Goal: Information Seeking & Learning: Learn about a topic

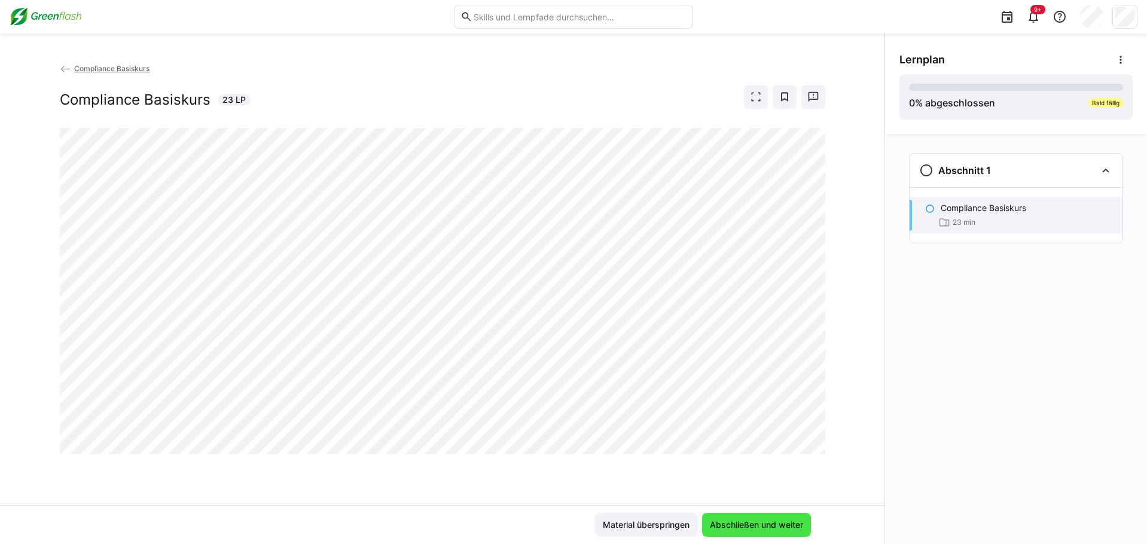
click at [731, 522] on span "Abschließen und weiter" at bounding box center [756, 525] width 97 height 12
click at [745, 527] on span "Abschließen und weiter" at bounding box center [756, 525] width 97 height 12
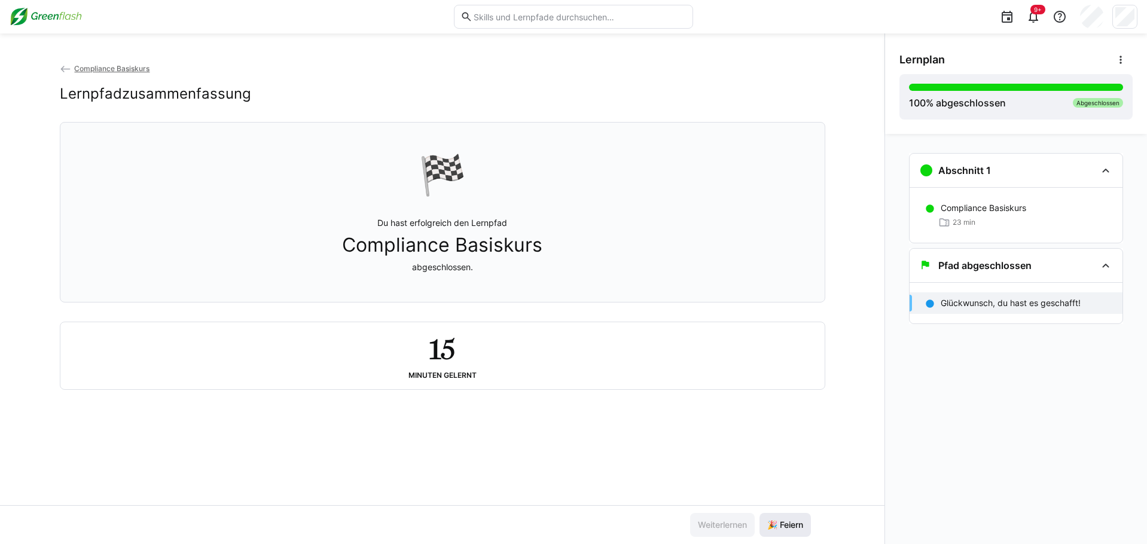
click at [788, 518] on span "🎉 Feiern" at bounding box center [785, 525] width 51 height 24
click at [127, 75] on app-back-navigation "Compliance Basiskurs" at bounding box center [443, 68] width 766 height 13
click at [112, 69] on span "Compliance Basiskurs" at bounding box center [111, 68] width 75 height 9
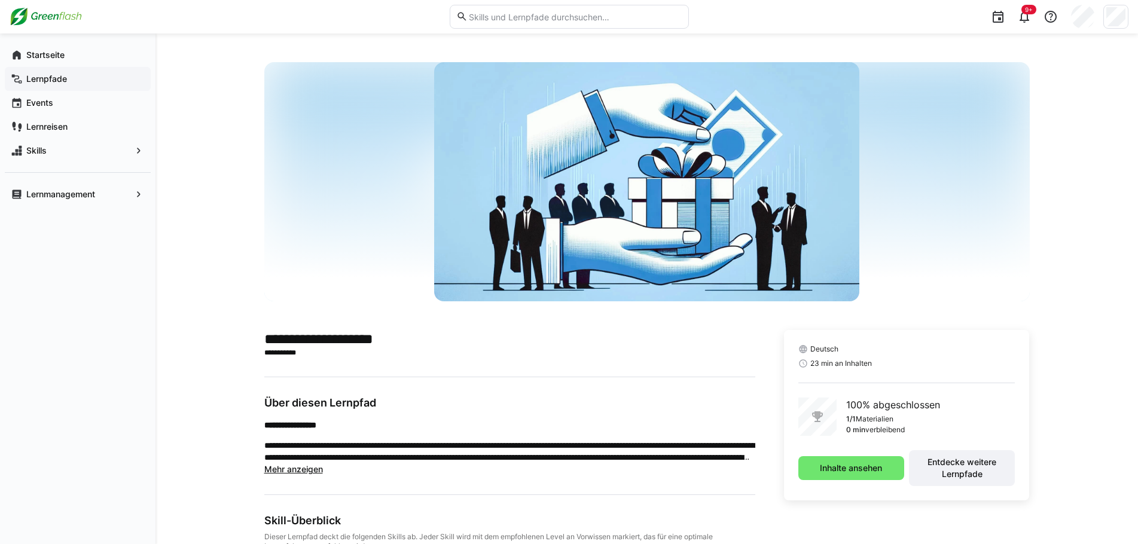
click at [0, 0] on app-navigation-label "Lernpfade" at bounding box center [0, 0] width 0 height 0
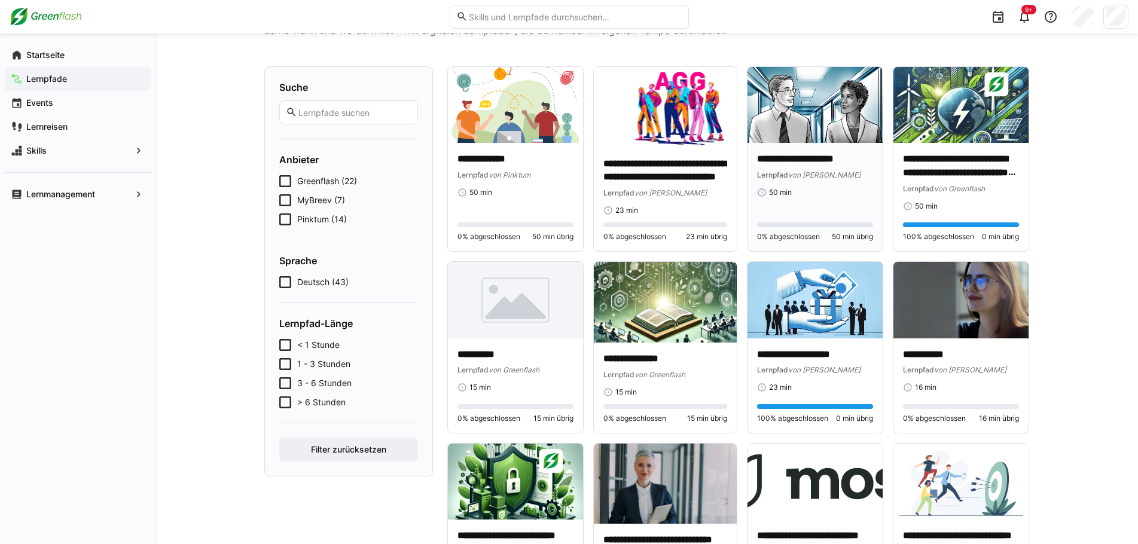
scroll to position [60, 0]
click at [0, 0] on app-navigation-label "Lernmanagement" at bounding box center [0, 0] width 0 height 0
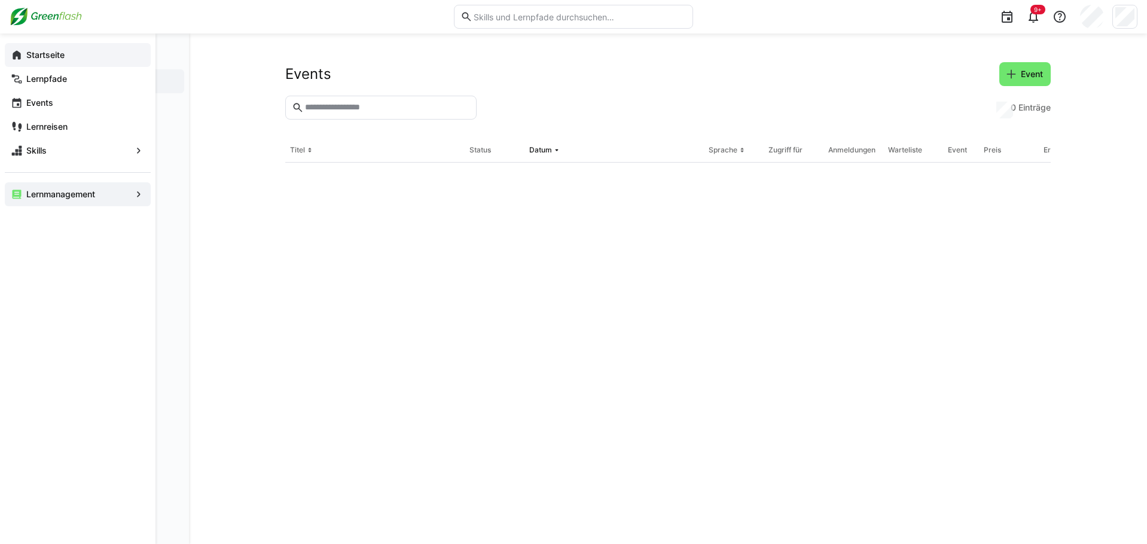
click at [0, 0] on app-navigation-label "Startseite" at bounding box center [0, 0] width 0 height 0
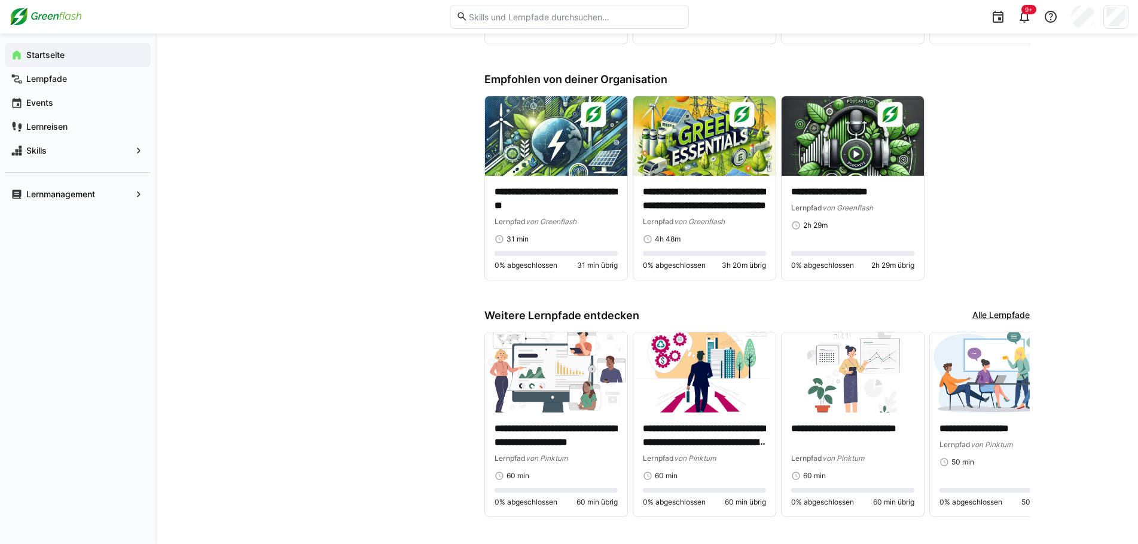
scroll to position [858, 0]
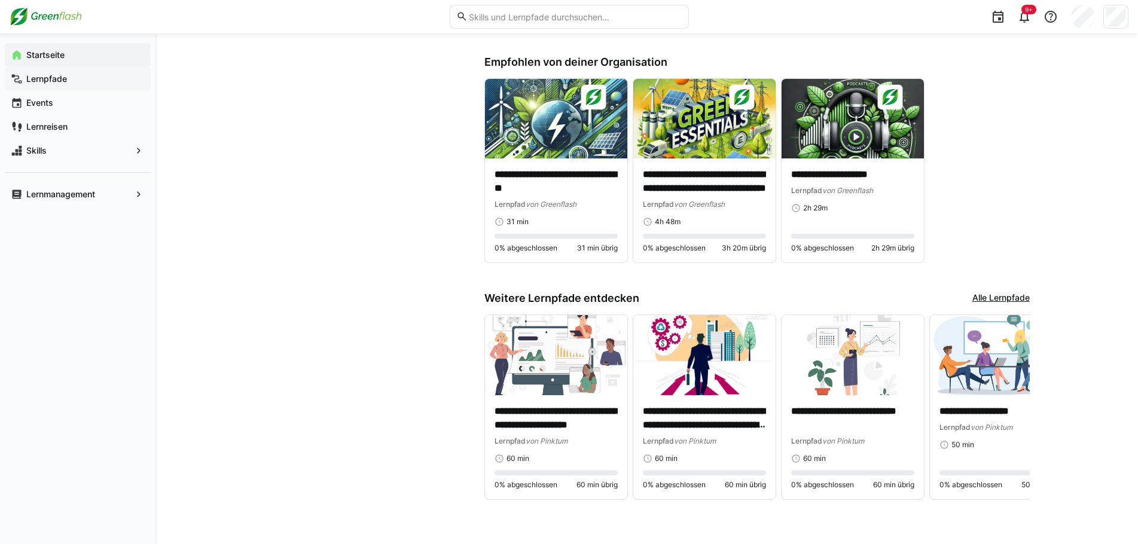
drag, startPoint x: 55, startPoint y: 80, endPoint x: 62, endPoint y: 86, distance: 9.0
click at [0, 0] on app-navigation-label "Lernpfade" at bounding box center [0, 0] width 0 height 0
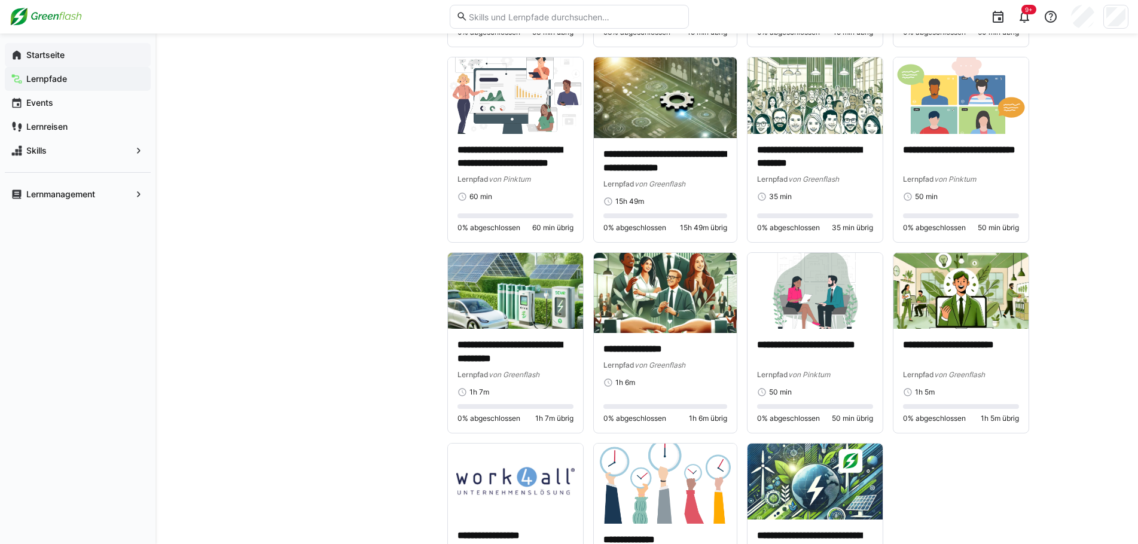
scroll to position [1721, 0]
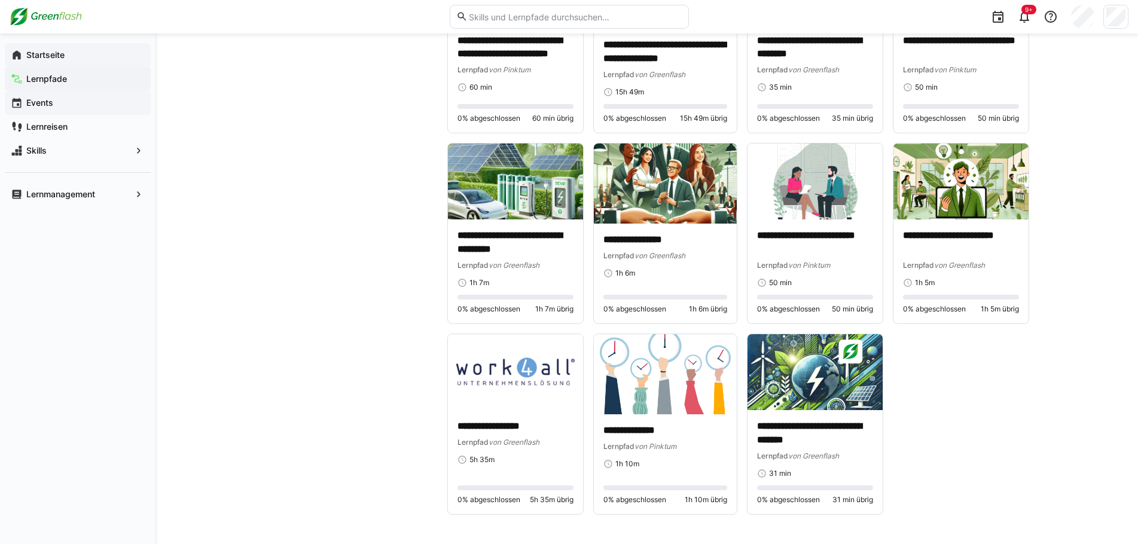
click at [0, 0] on app-navigation-label "Events" at bounding box center [0, 0] width 0 height 0
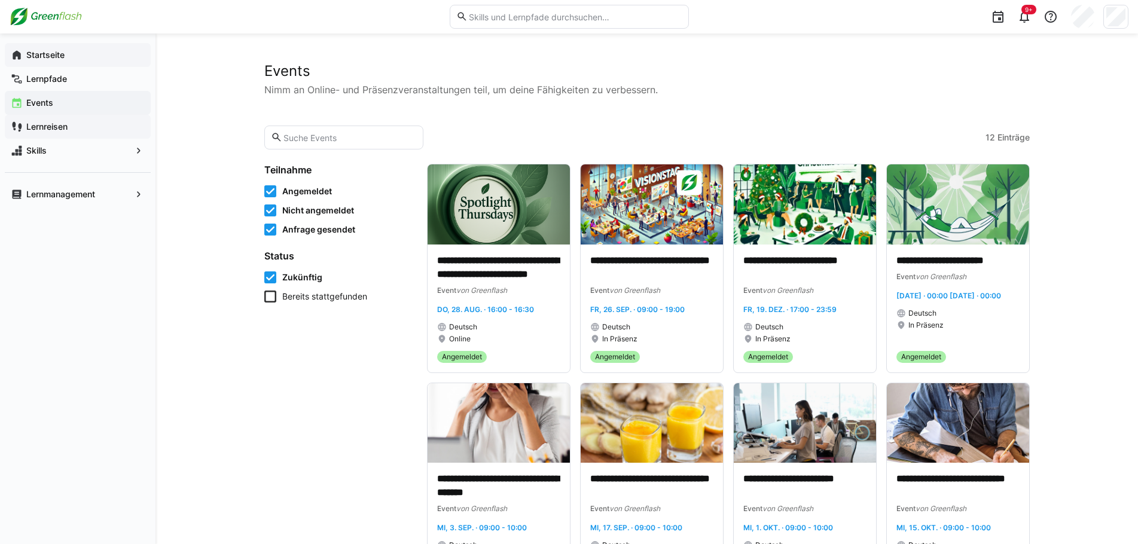
click at [65, 121] on span "Lernreisen" at bounding box center [85, 127] width 120 height 12
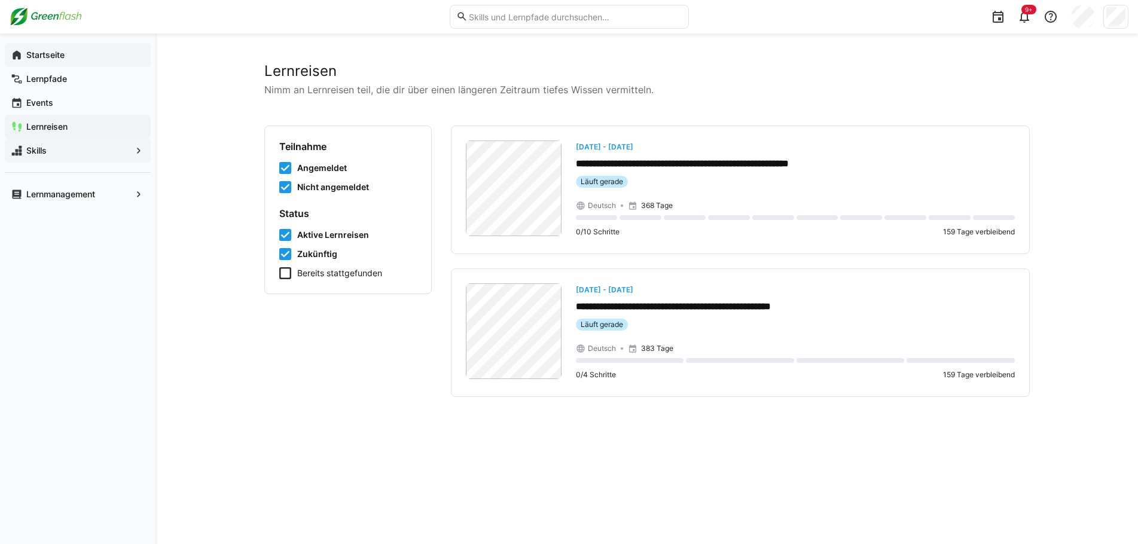
click at [0, 0] on app-navigation-label "Skills" at bounding box center [0, 0] width 0 height 0
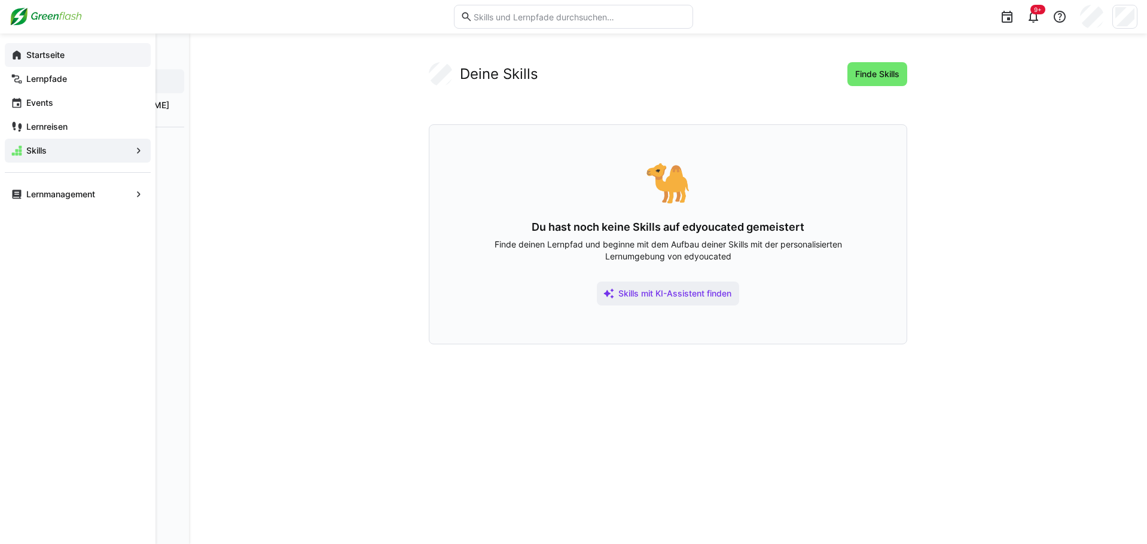
click at [0, 0] on app-navigation-label "Startseite" at bounding box center [0, 0] width 0 height 0
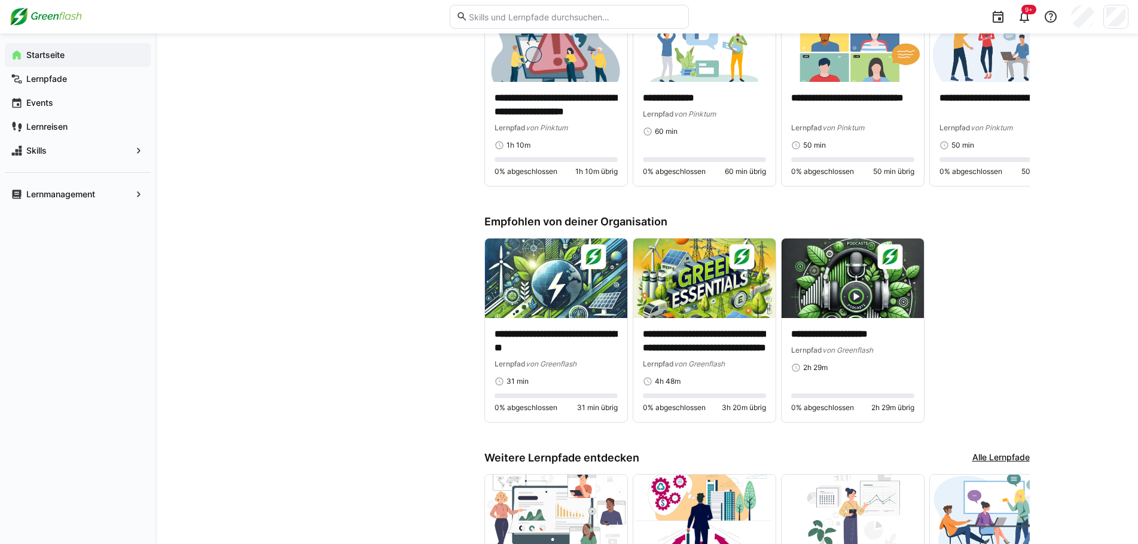
scroll to position [777, 0]
